Goal: Ask a question

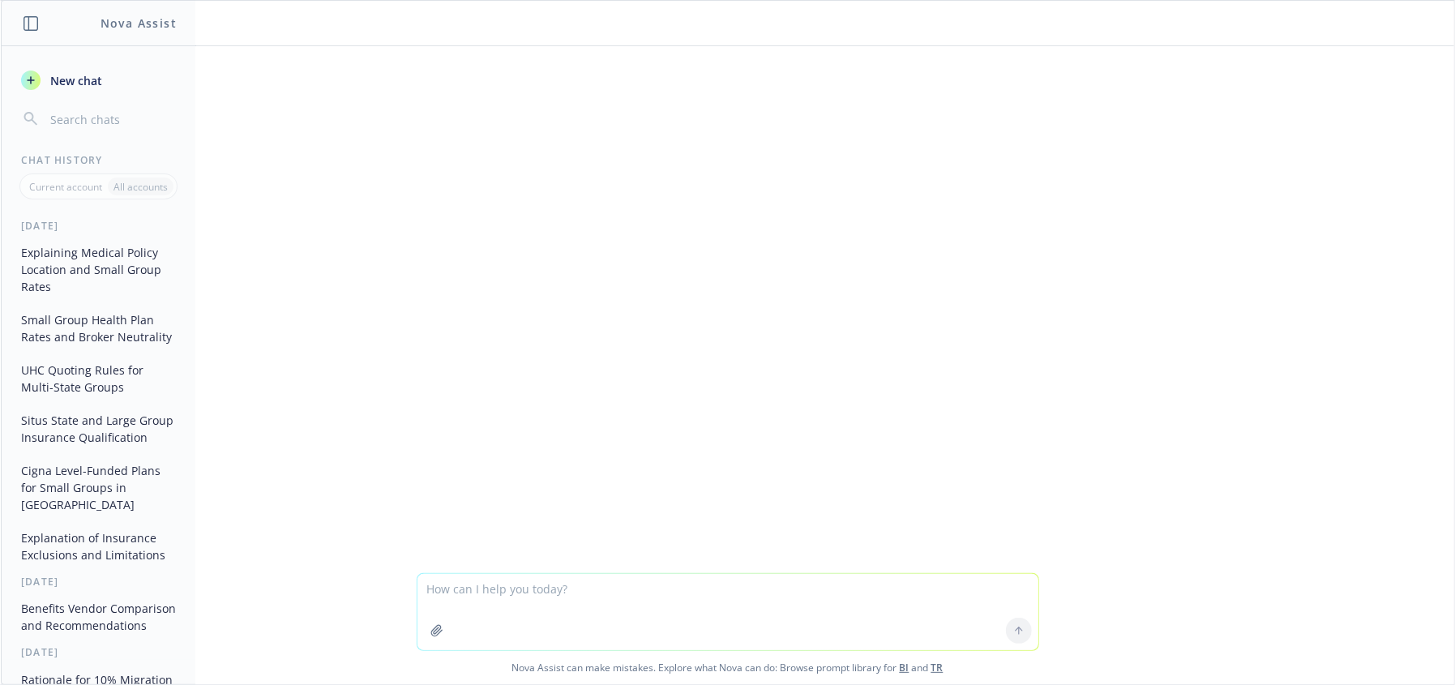
click at [521, 471] on textarea at bounding box center [727, 612] width 621 height 76
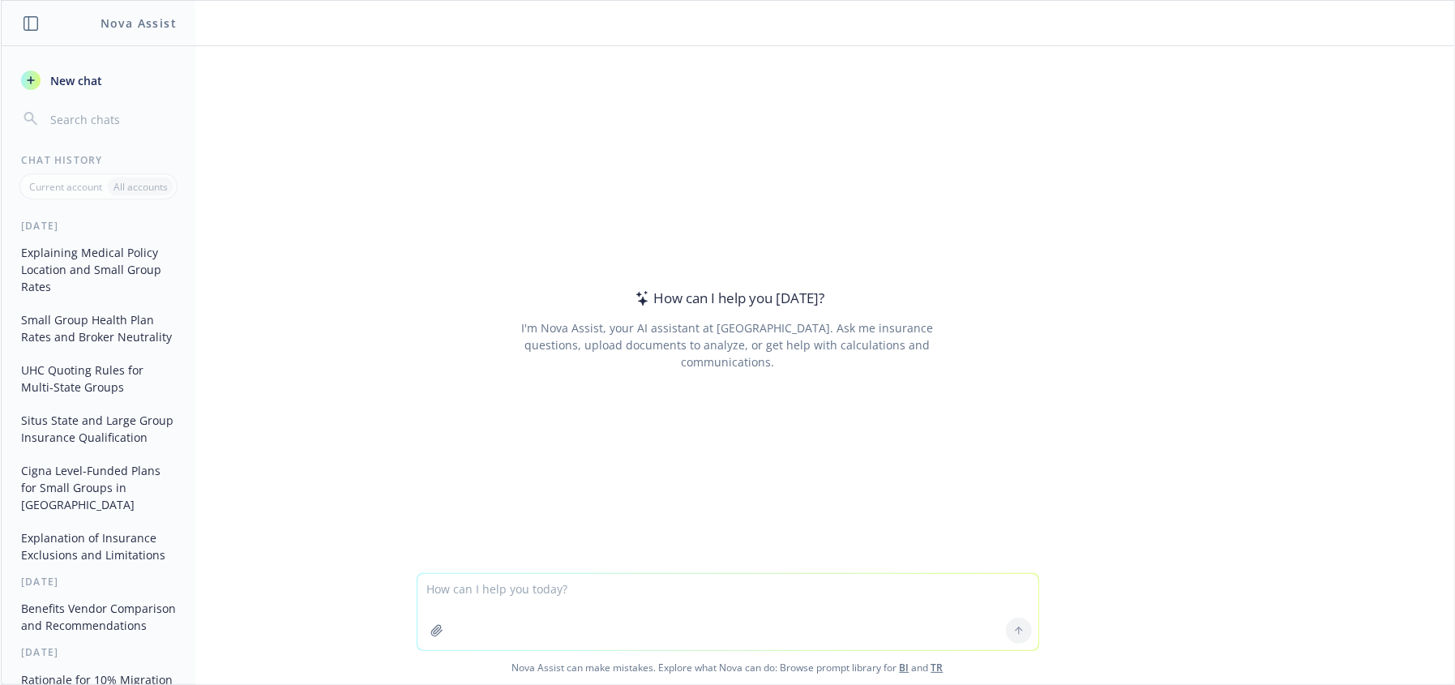
click at [529, 471] on textarea at bounding box center [727, 612] width 621 height 76
paste textarea "L’i dolorsi ame cons adipis eli seddo eius te inci ut labore etd magna a enimad…"
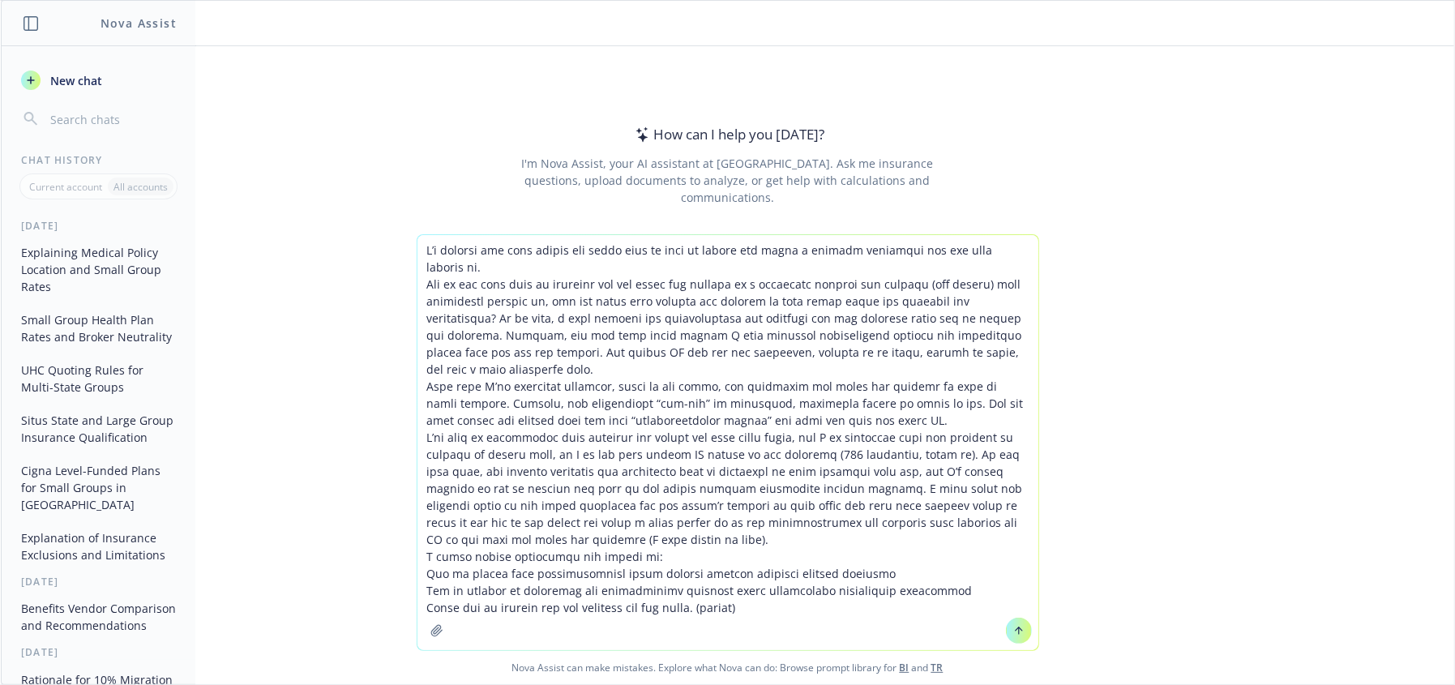
click at [425, 249] on textarea at bounding box center [727, 442] width 621 height 415
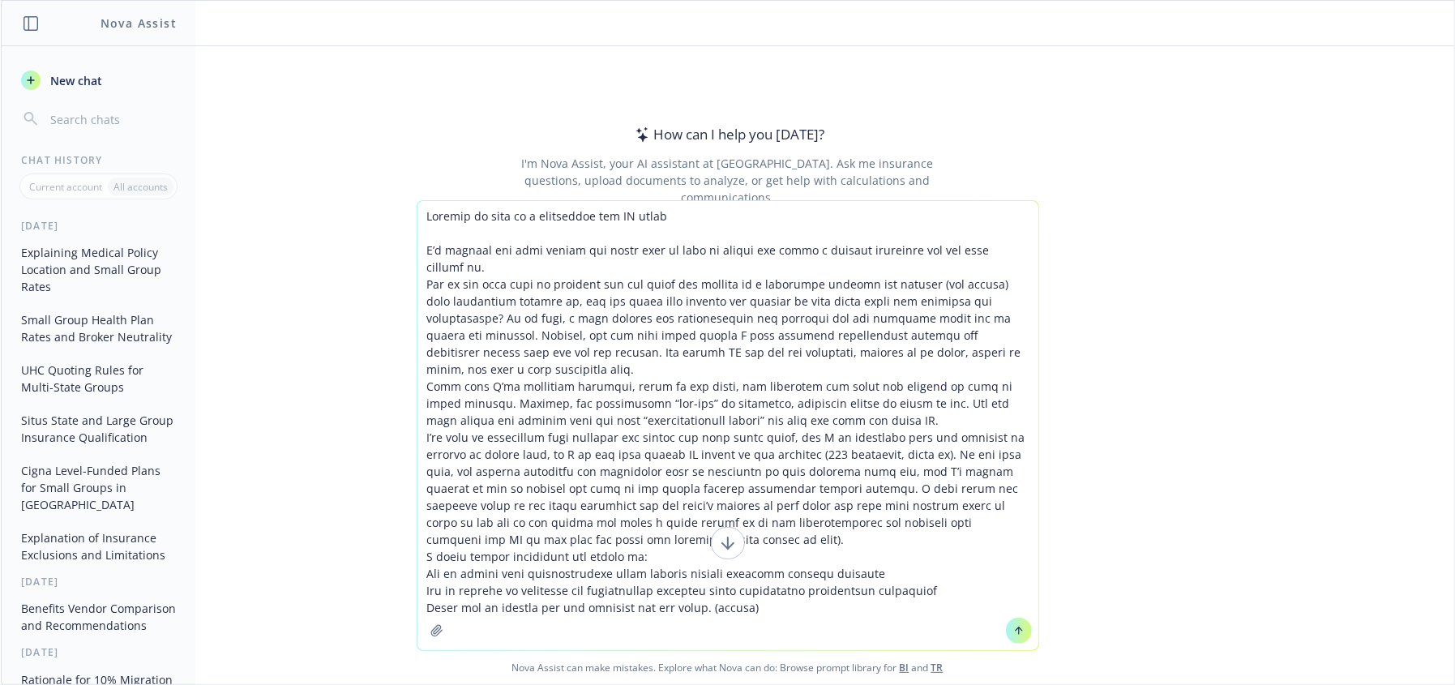
type textarea "Loremip do sita co a elitseddoe tem IN utlabo E’d magnaal eni admi veniam qui n…"
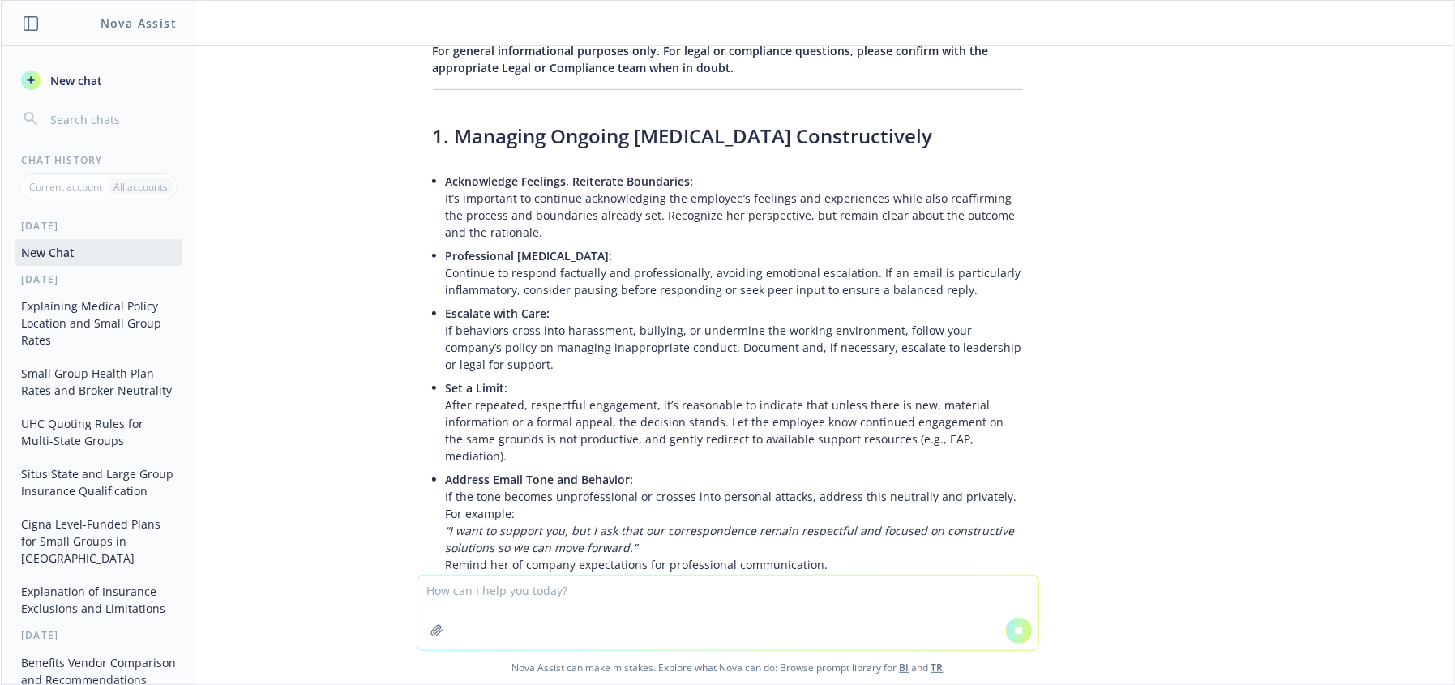
scroll to position [559, 0]
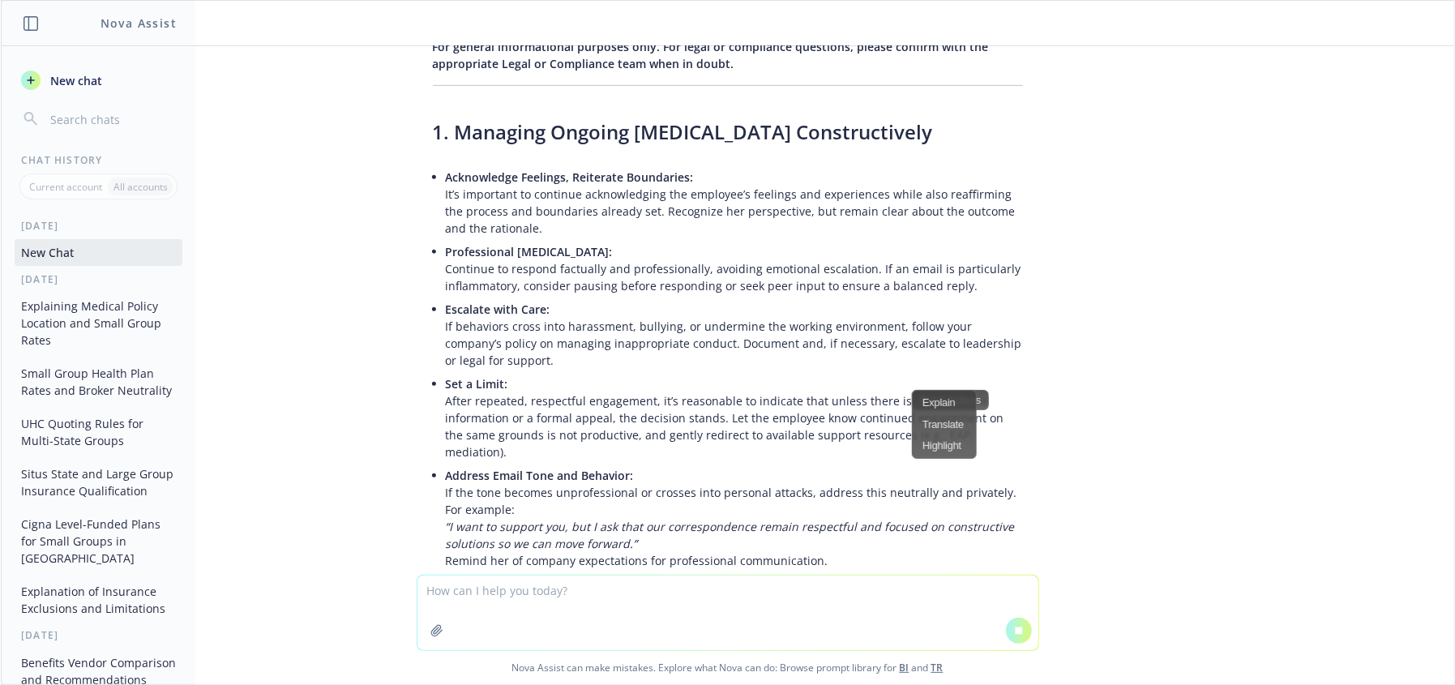
drag, startPoint x: 1259, startPoint y: 483, endPoint x: 1243, endPoint y: 499, distance: 22.4
click at [969, 471] on div "Respond to this as a compliance and HR expert Thank you for sharing your concer…" at bounding box center [727, 310] width 1453 height 528
click at [798, 471] on textarea at bounding box center [727, 612] width 621 height 75
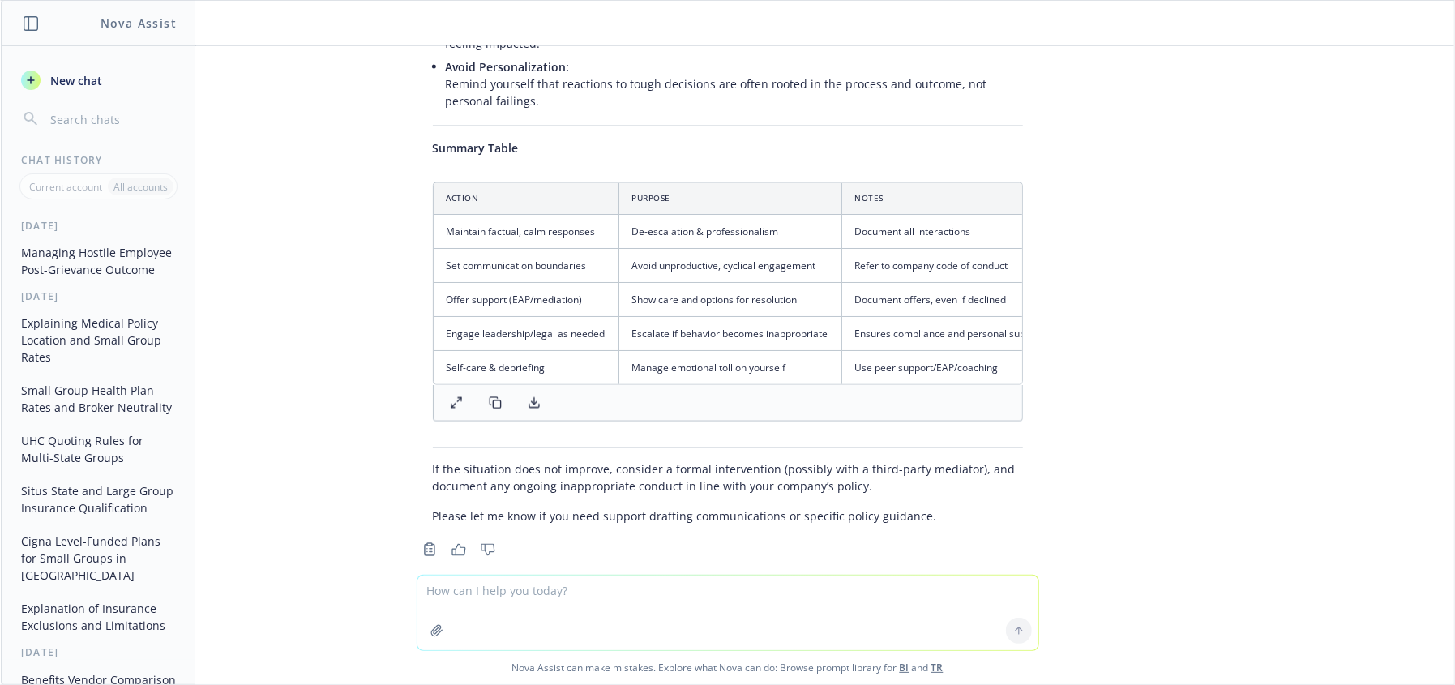
scroll to position [1867, 0]
click at [713, 471] on textarea at bounding box center [727, 612] width 621 height 75
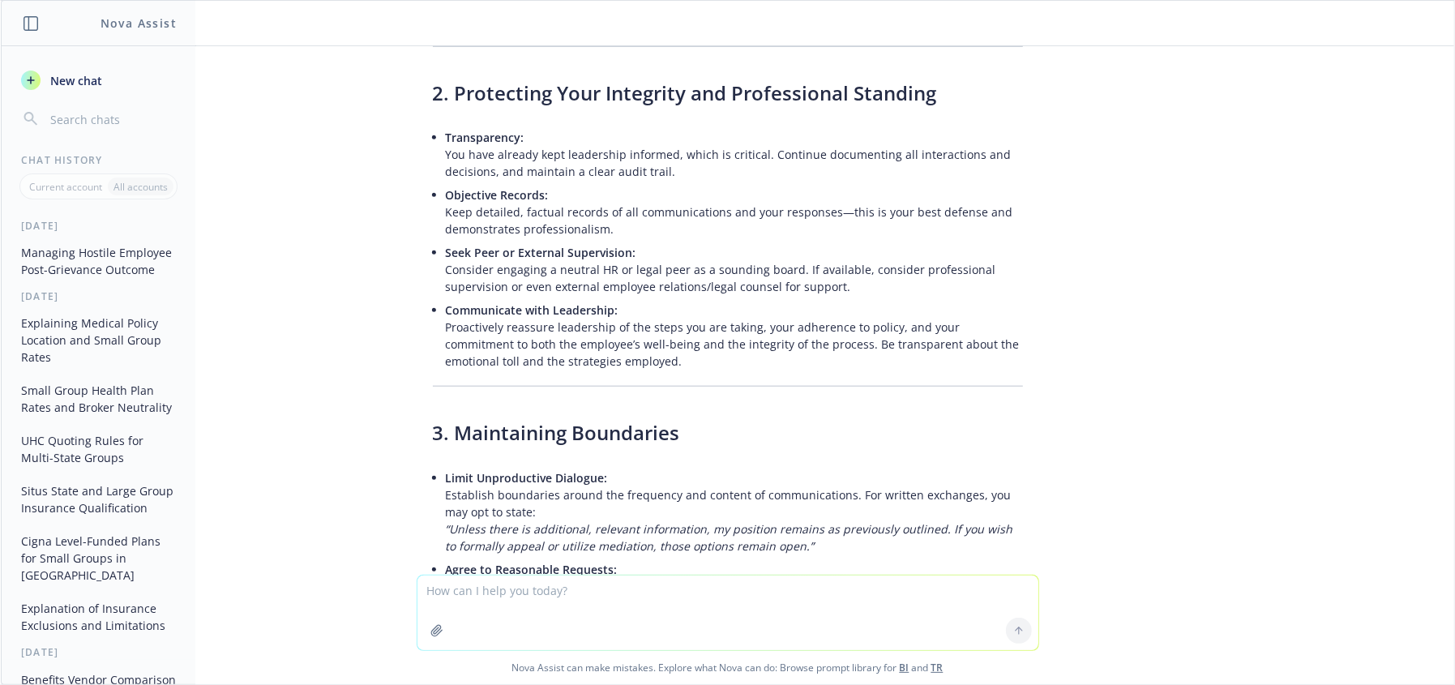
scroll to position [1102, 0]
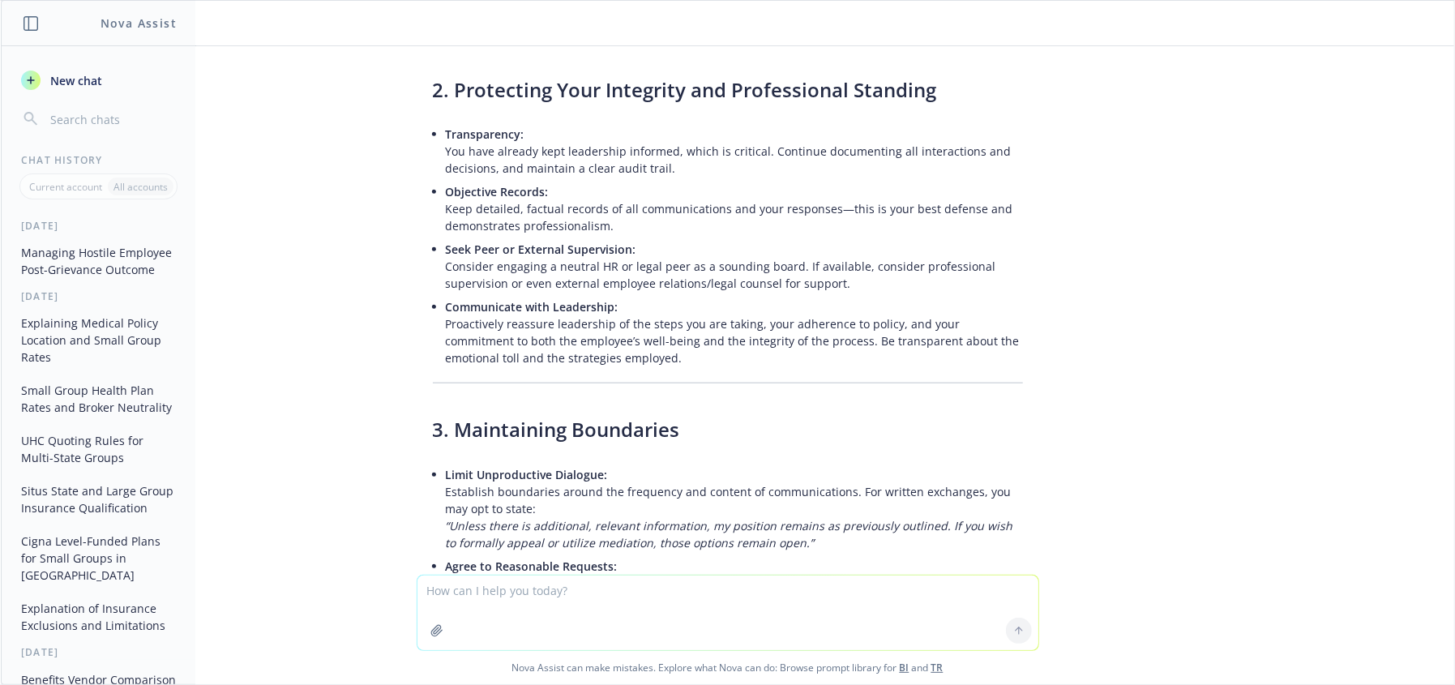
drag, startPoint x: 1435, startPoint y: 477, endPoint x: 648, endPoint y: 307, distance: 805.9
click at [648, 307] on div "Thank you for sharing your concerns—this is a challenging and emotionally charg…" at bounding box center [728, 354] width 622 height 1885
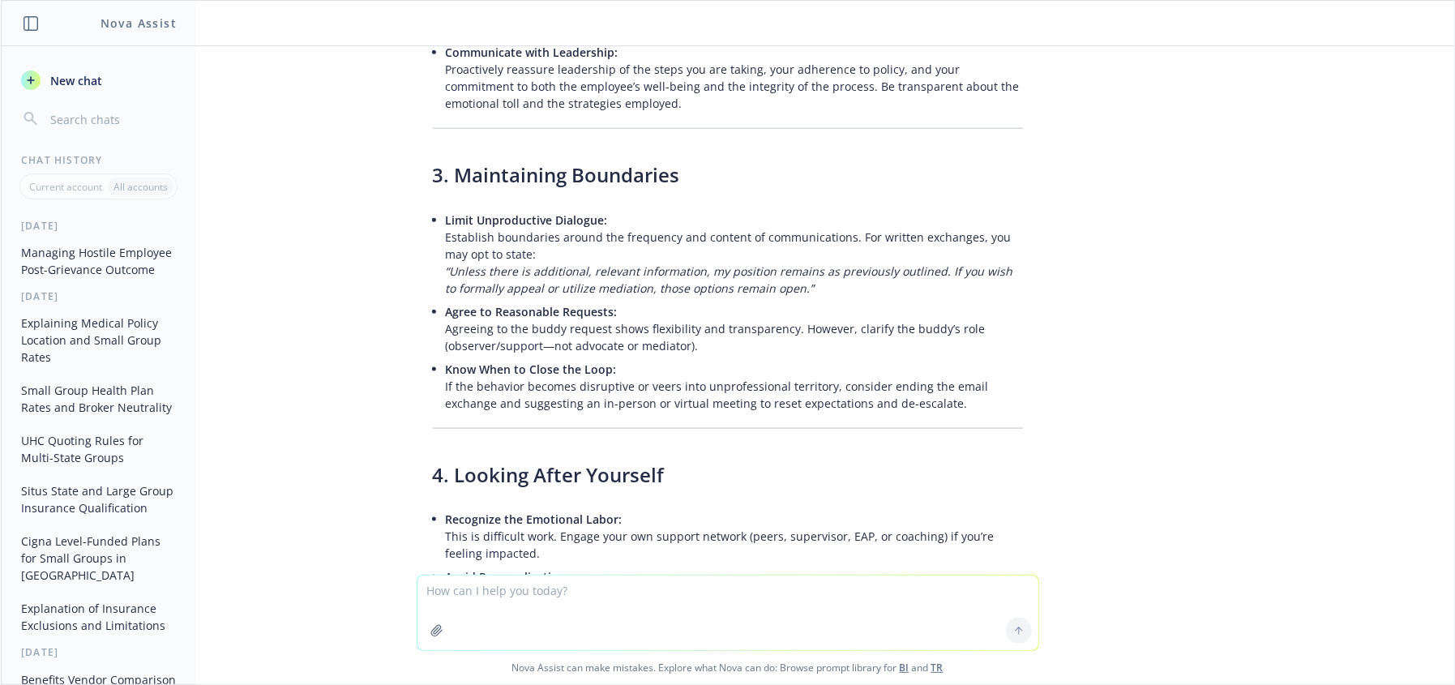
scroll to position [1381, 0]
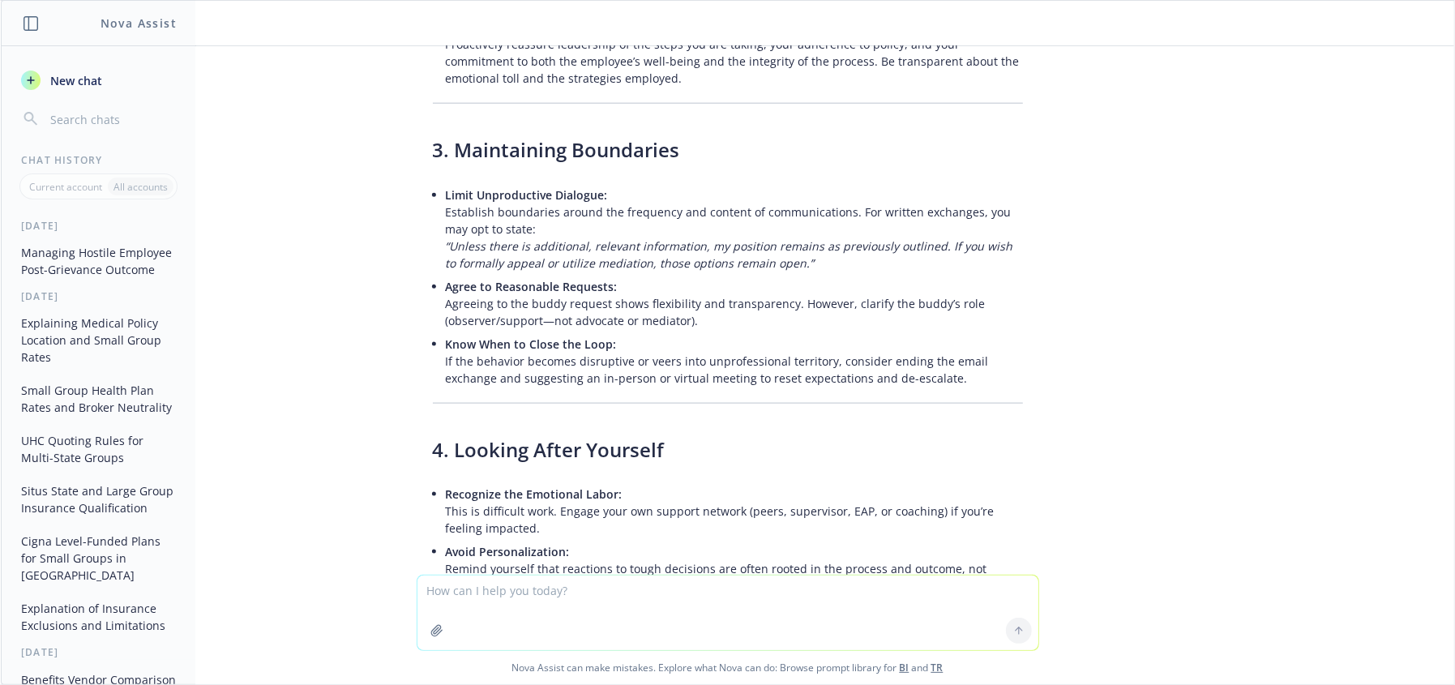
click at [545, 238] on em "“Unless there is additional, relevant information, my position remains as previ…" at bounding box center [729, 254] width 567 height 32
drag, startPoint x: 731, startPoint y: 242, endPoint x: 517, endPoint y: 225, distance: 214.6
click at [517, 225] on p "Limit Unproductive Dialogue: Establish boundaries around the frequency and cont…" at bounding box center [734, 228] width 577 height 85
click at [430, 218] on div "Thank you for sharing your concerns—this is a challenging and emotionally charg…" at bounding box center [728, 74] width 622 height 1885
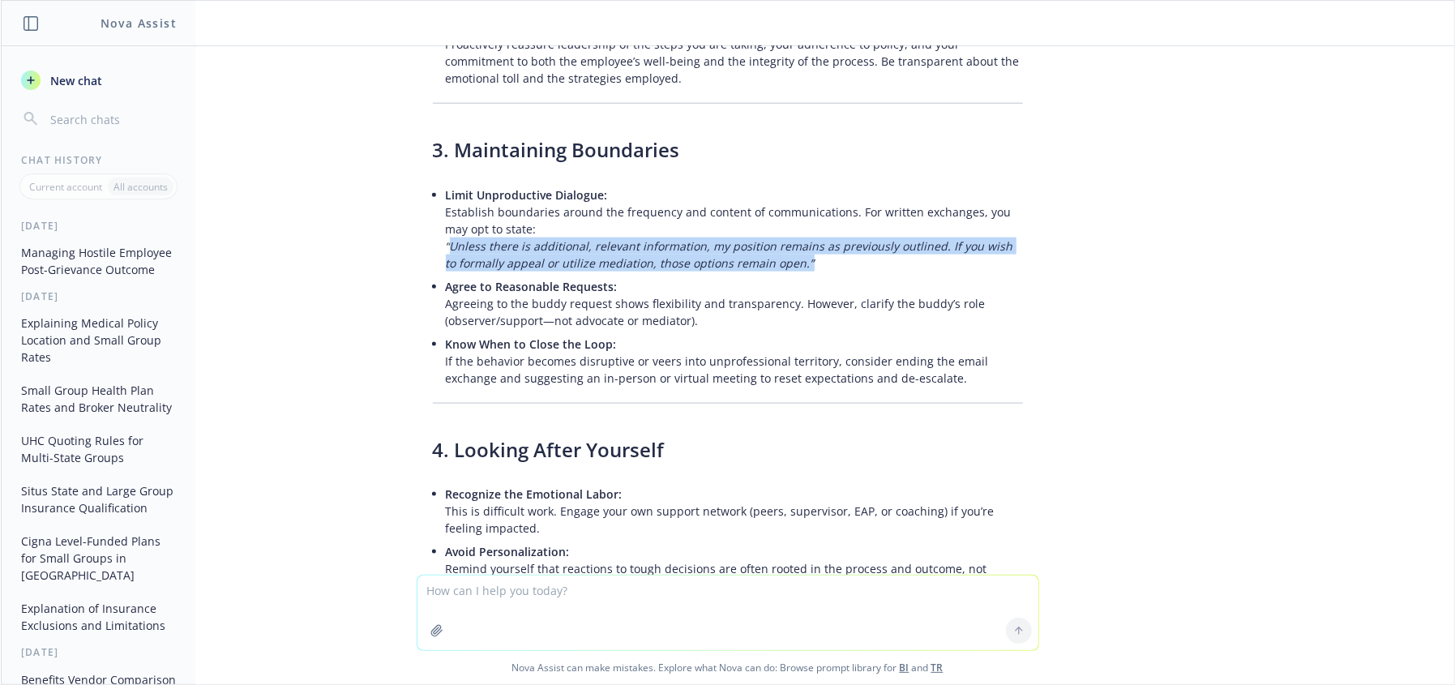
drag, startPoint x: 437, startPoint y: 205, endPoint x: 904, endPoint y: 236, distance: 467.9
click at [904, 236] on p "Limit Unproductive Dialogue: Establish boundaries around the frequency and cont…" at bounding box center [734, 228] width 577 height 85
copy em "Unless there is additional, relevant information, my position remains as previo…"
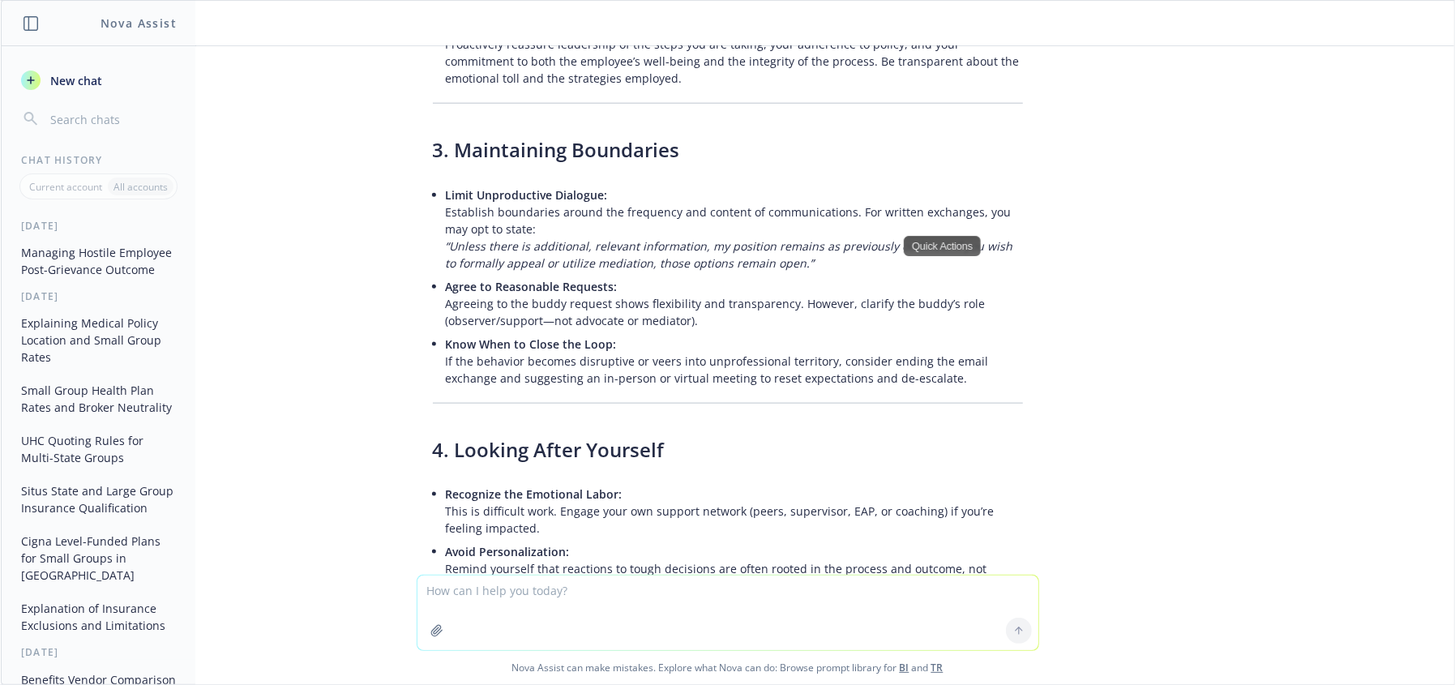
click at [468, 471] on textarea at bounding box center [727, 612] width 621 height 75
paste textarea "Unless there is additional, relevant information, my position remains as previo…"
type textarea "rephrase more kindly but professionally: Unless there is additional, relevant i…"
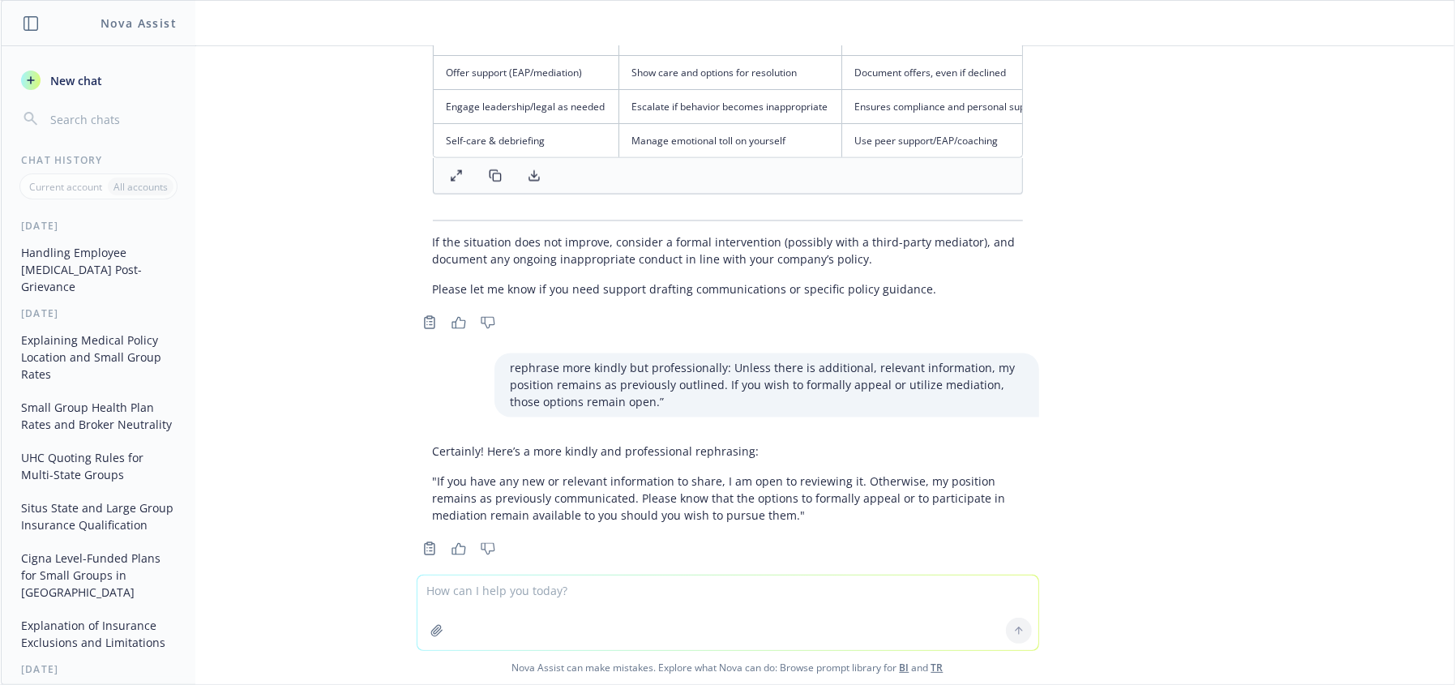
scroll to position [2094, 0]
click at [798, 471] on textarea at bounding box center [727, 612] width 621 height 75
click at [790, 471] on textarea at bounding box center [727, 612] width 621 height 75
click at [781, 471] on textarea at bounding box center [727, 612] width 621 height 75
click at [533, 471] on textarea at bounding box center [727, 612] width 621 height 75
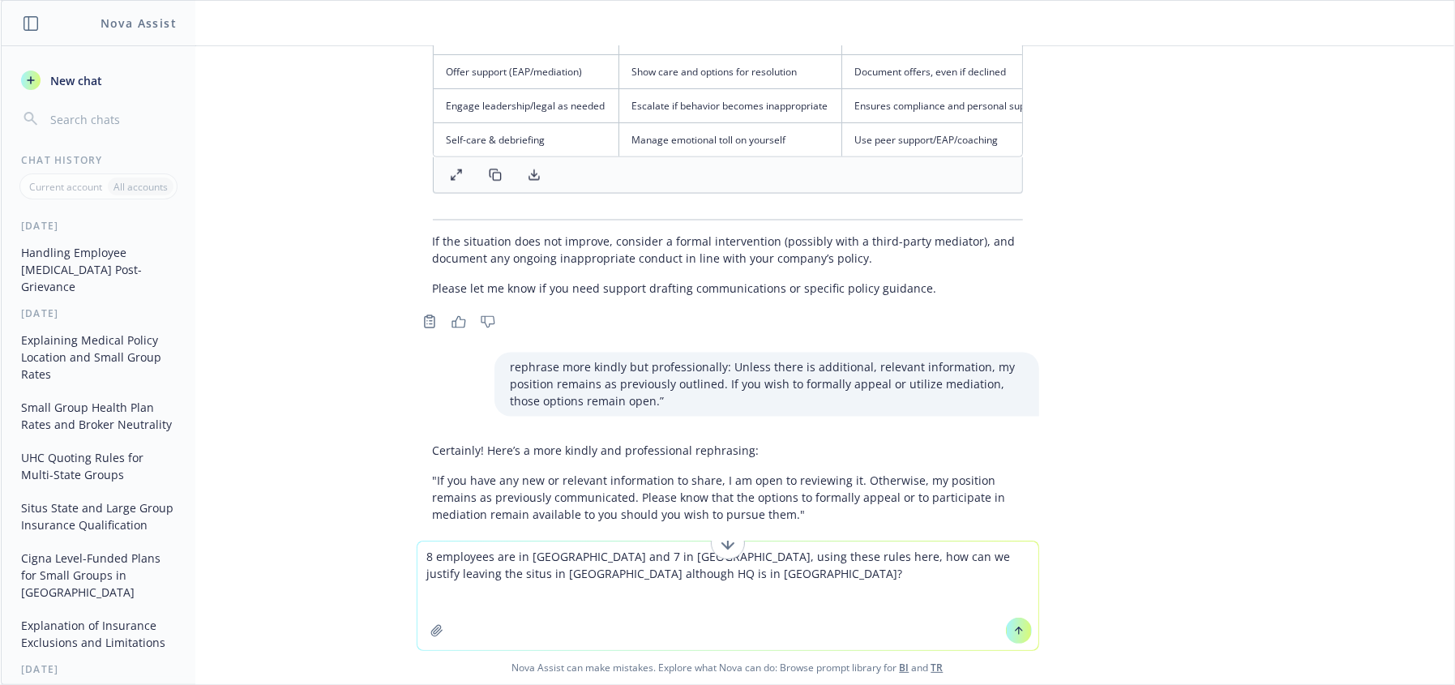
paste textarea "Changing the "situs," or governing jurisdiction, for employee benefit programs …"
type textarea "8 employees are in [GEOGRAPHIC_DATA] and 7 in [GEOGRAPHIC_DATA], using these ru…"
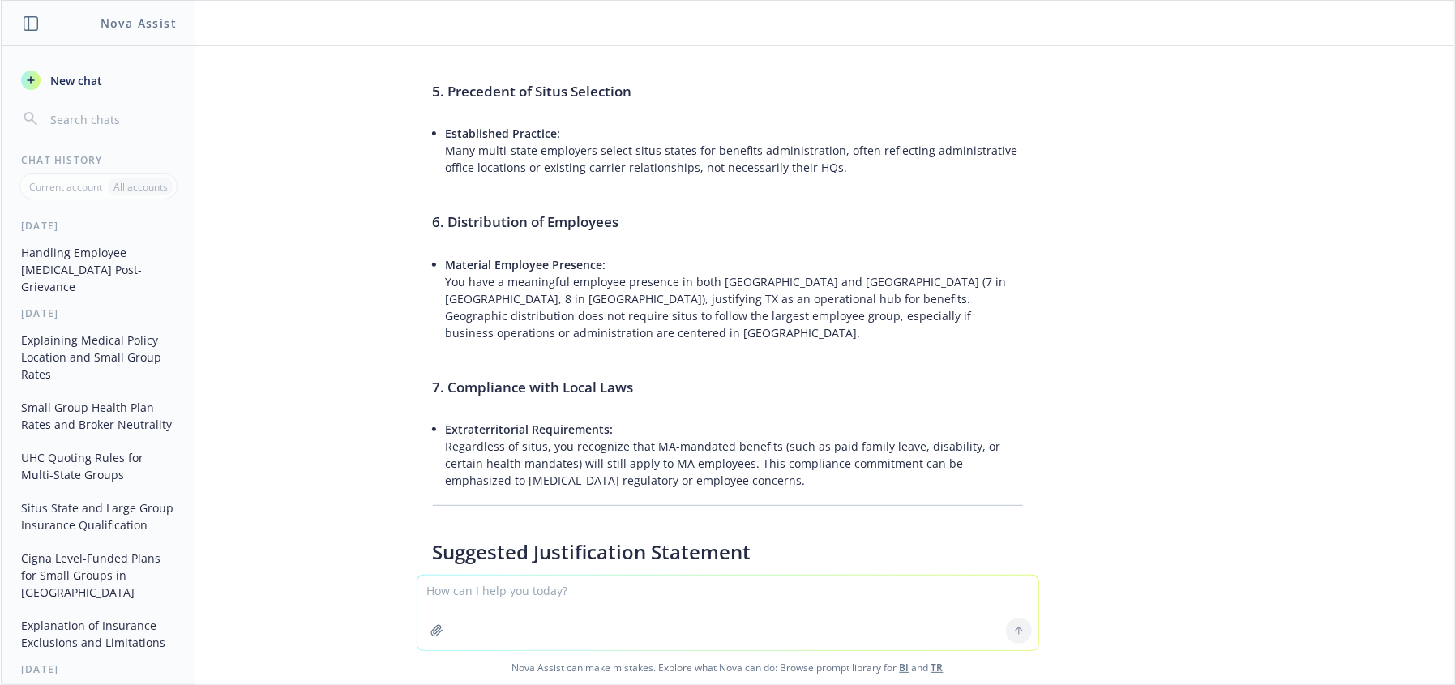
scroll to position [4827, 0]
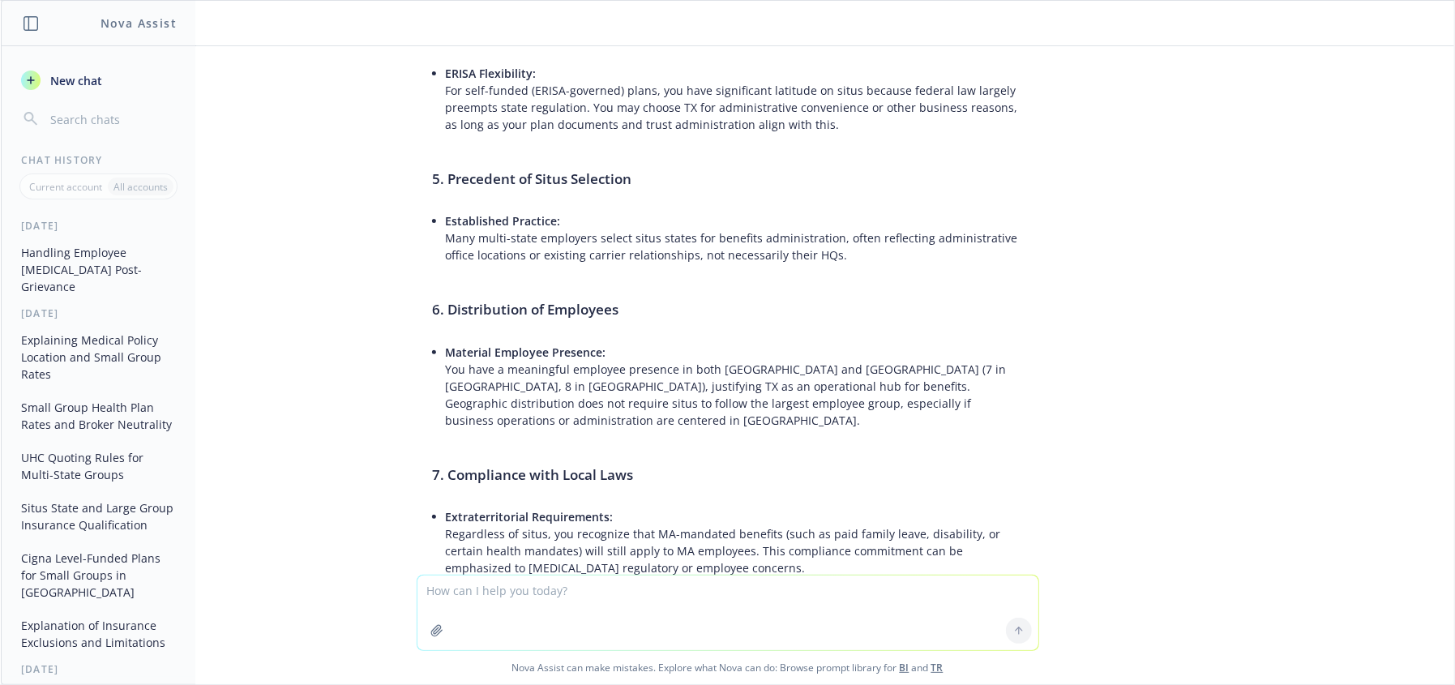
click at [810, 340] on li "Material Employee Presence: You have a meaningful employee presence in both [GE…" at bounding box center [734, 386] width 577 height 92
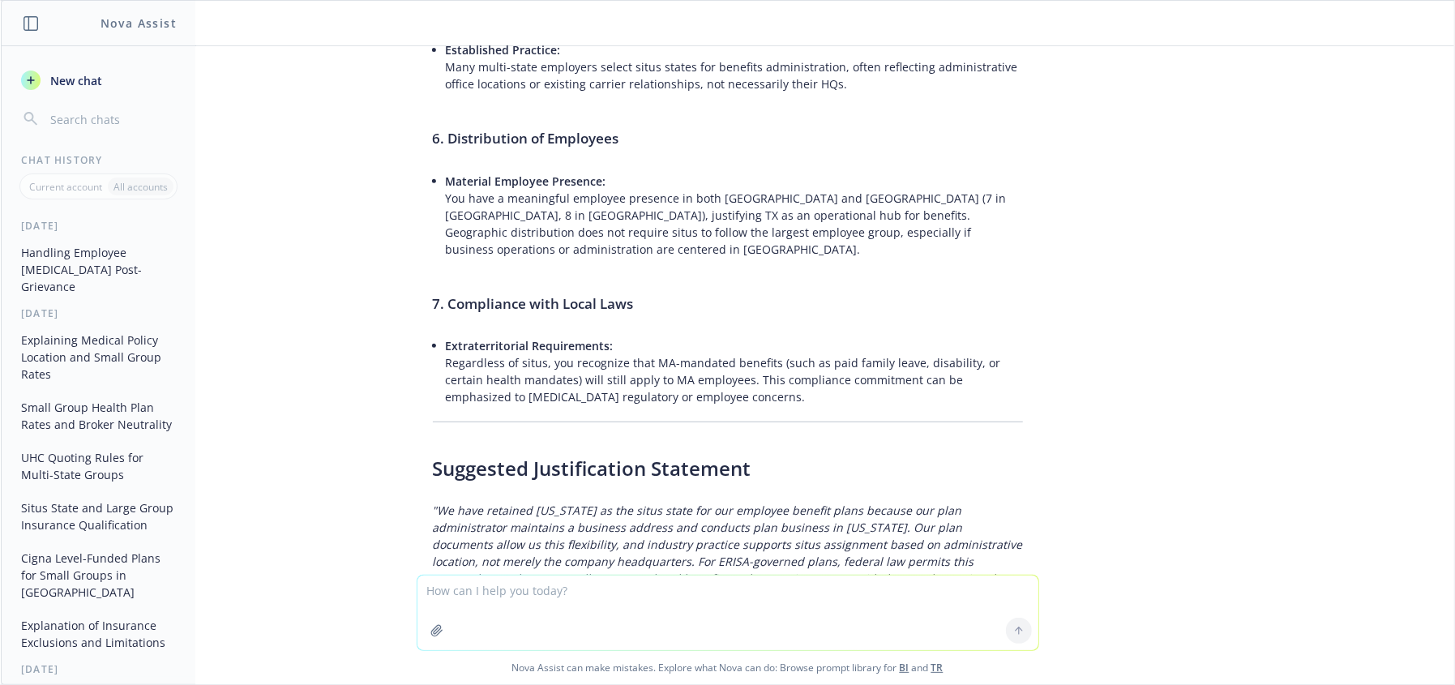
scroll to position [5016, 0]
